Goal: Navigation & Orientation: Understand site structure

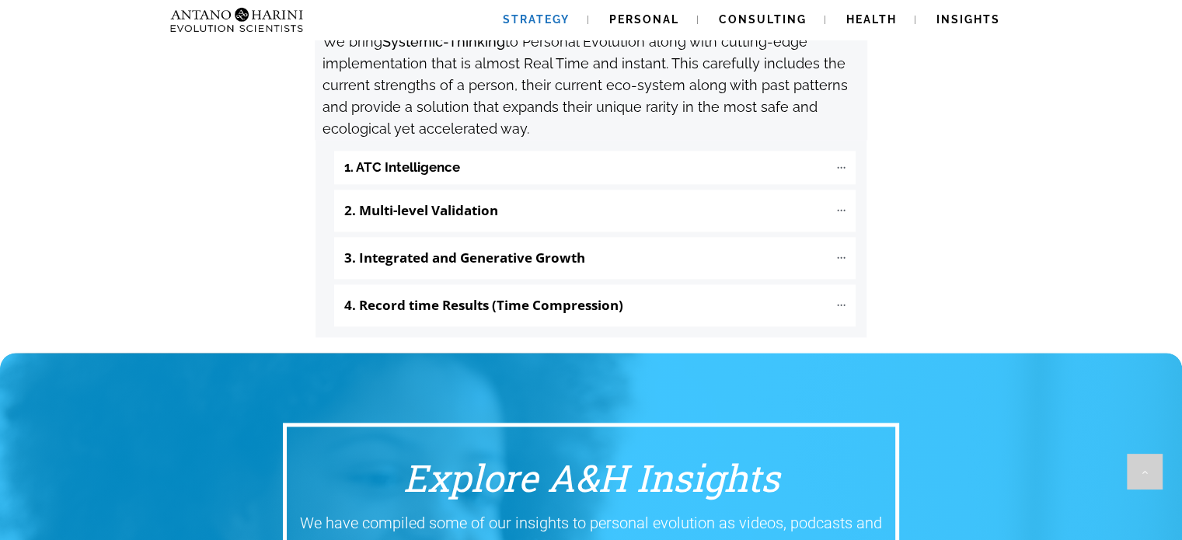
scroll to position [1750, 0]
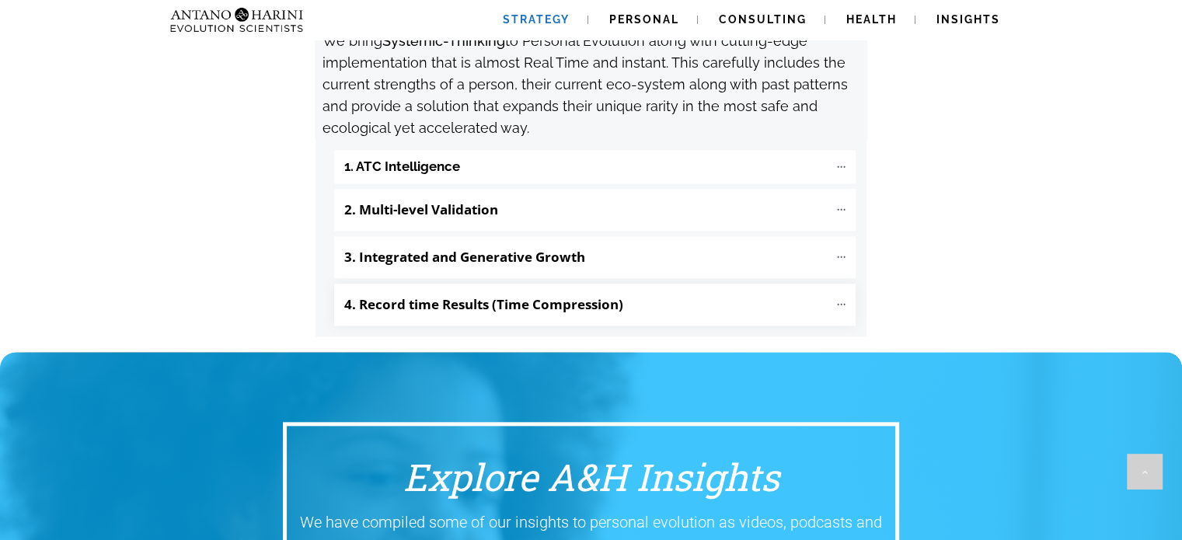
click at [630, 292] on p "4. Record time Results (Time Compression)" at bounding box center [586, 305] width 484 height 26
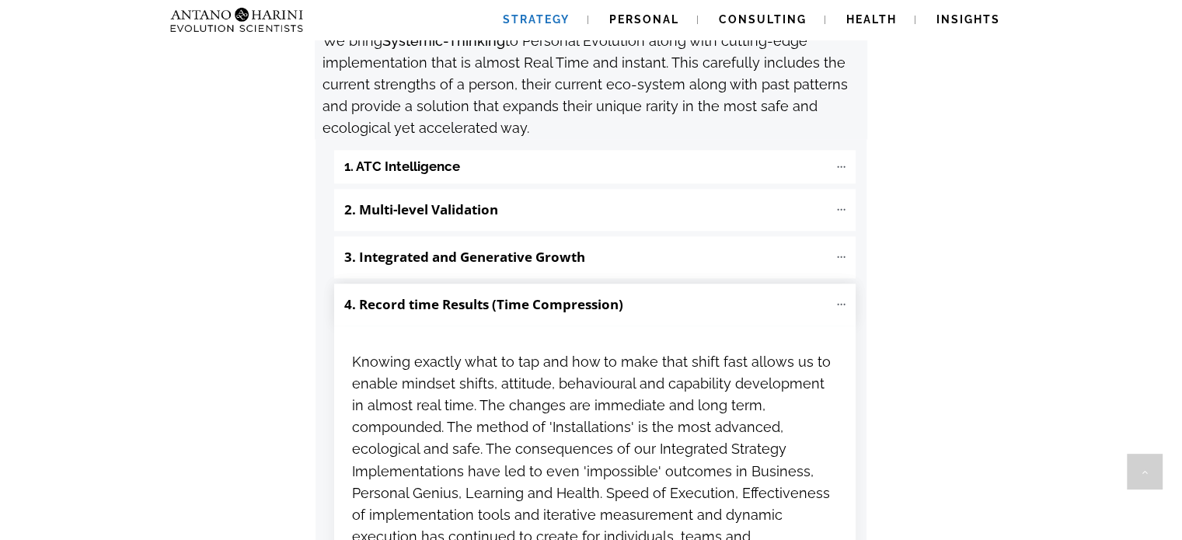
click at [630, 292] on p "4. Record time Results (Time Compression)" at bounding box center [586, 305] width 484 height 26
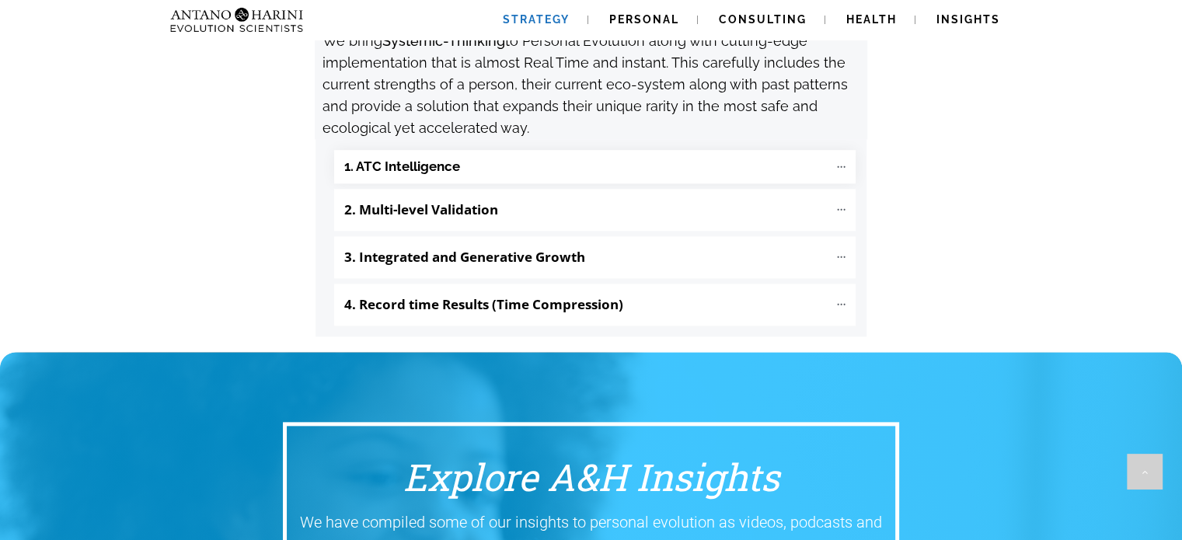
click at [502, 150] on "1. ATC Intelligence" at bounding box center [595, 166] width 522 height 33
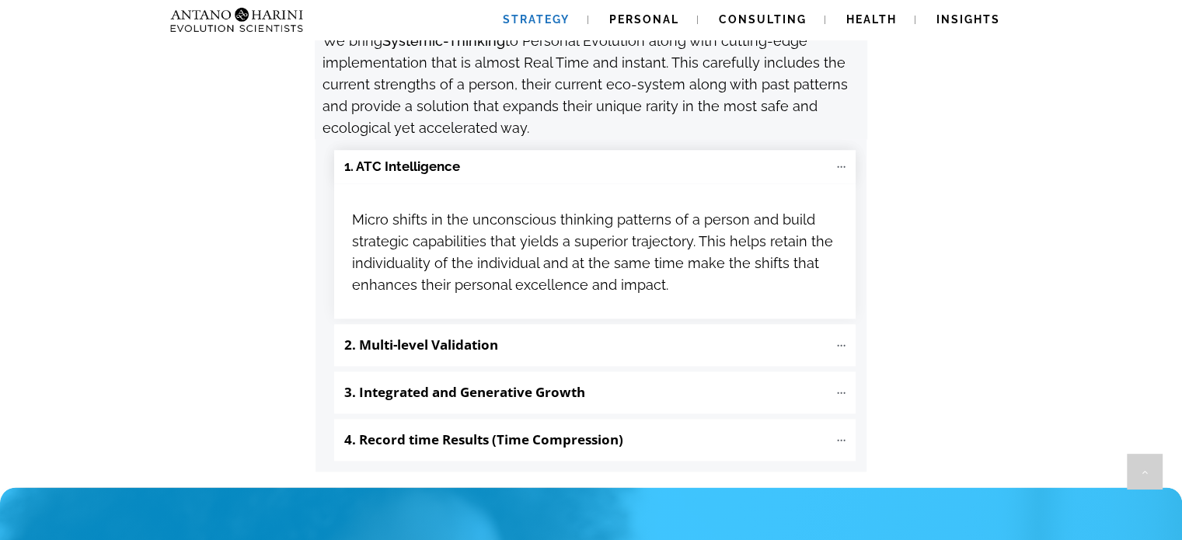
click at [502, 150] on "1. ATC Intelligence" at bounding box center [595, 166] width 522 height 33
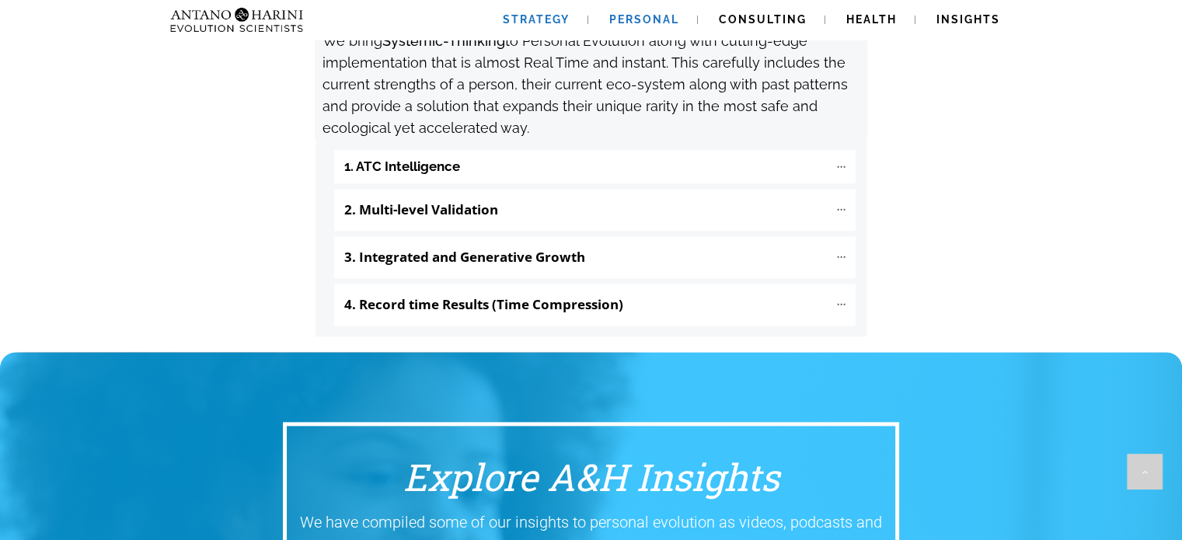
click at [655, 14] on span "Personal" at bounding box center [644, 19] width 70 height 12
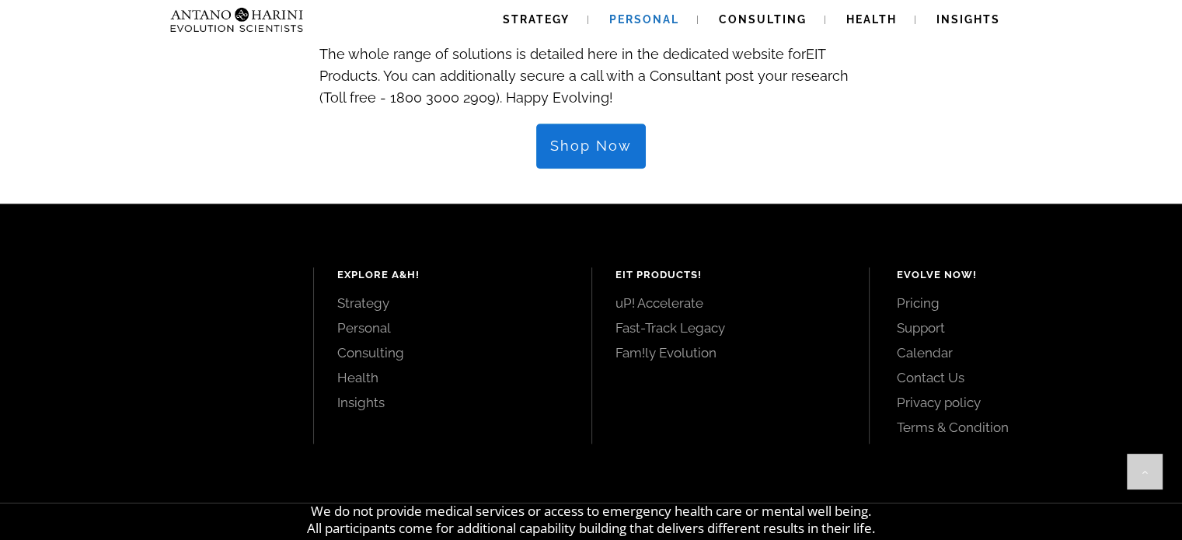
scroll to position [1865, 0]
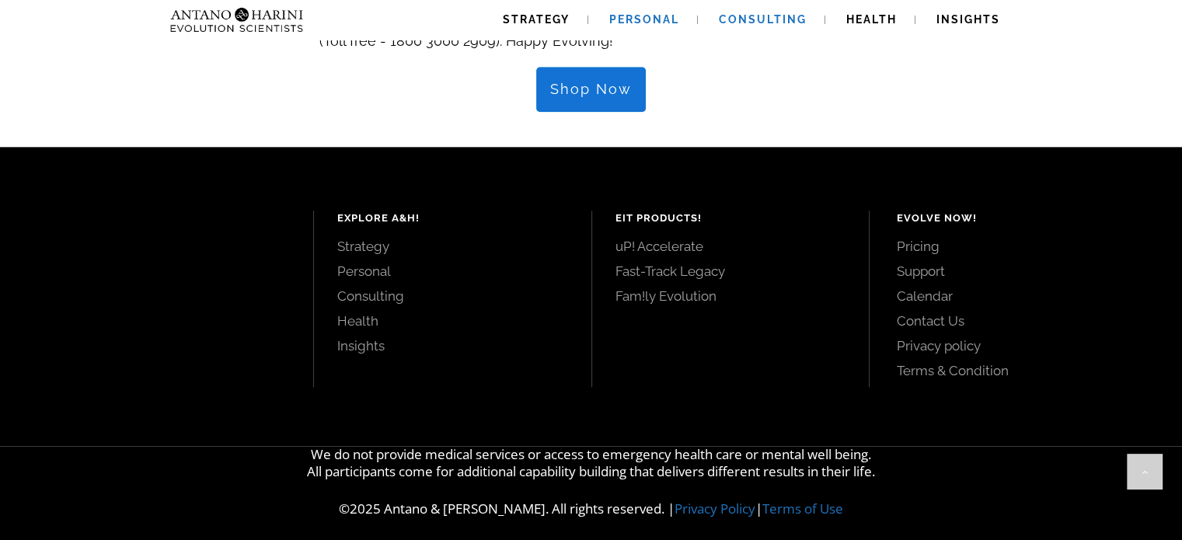
click at [768, 18] on span "Consulting" at bounding box center [763, 19] width 88 height 12
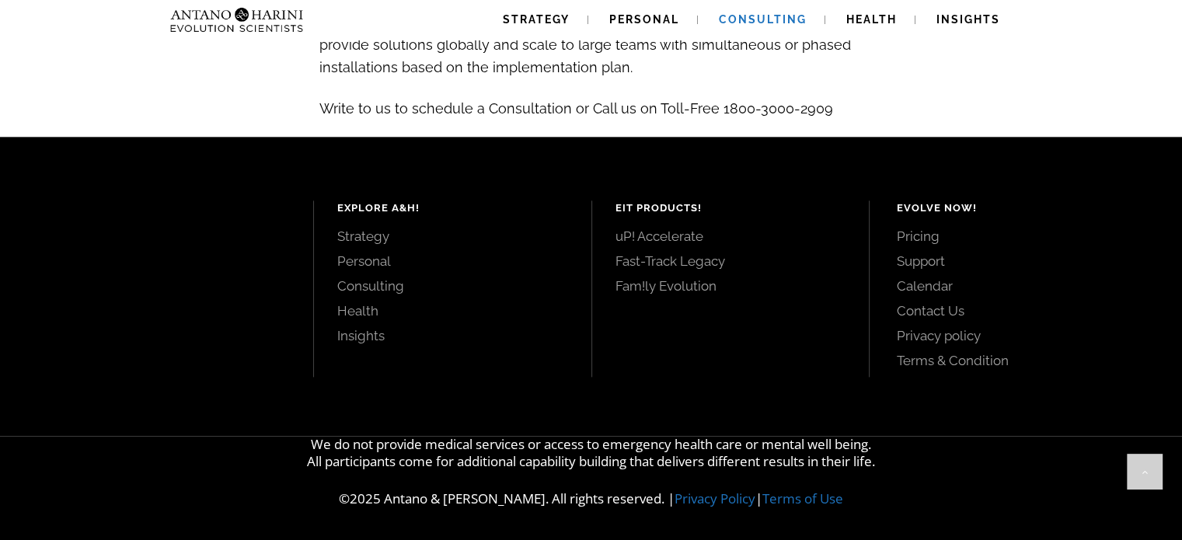
scroll to position [1811, 0]
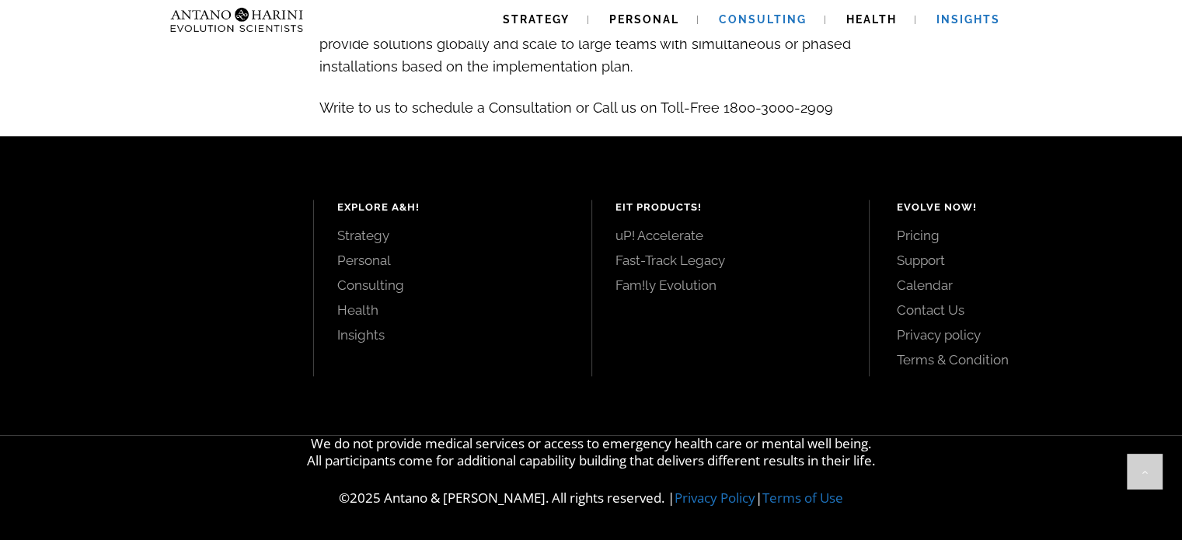
click at [957, 12] on link "Insights" at bounding box center [968, 20] width 101 height 40
